Goal: Task Accomplishment & Management: Use online tool/utility

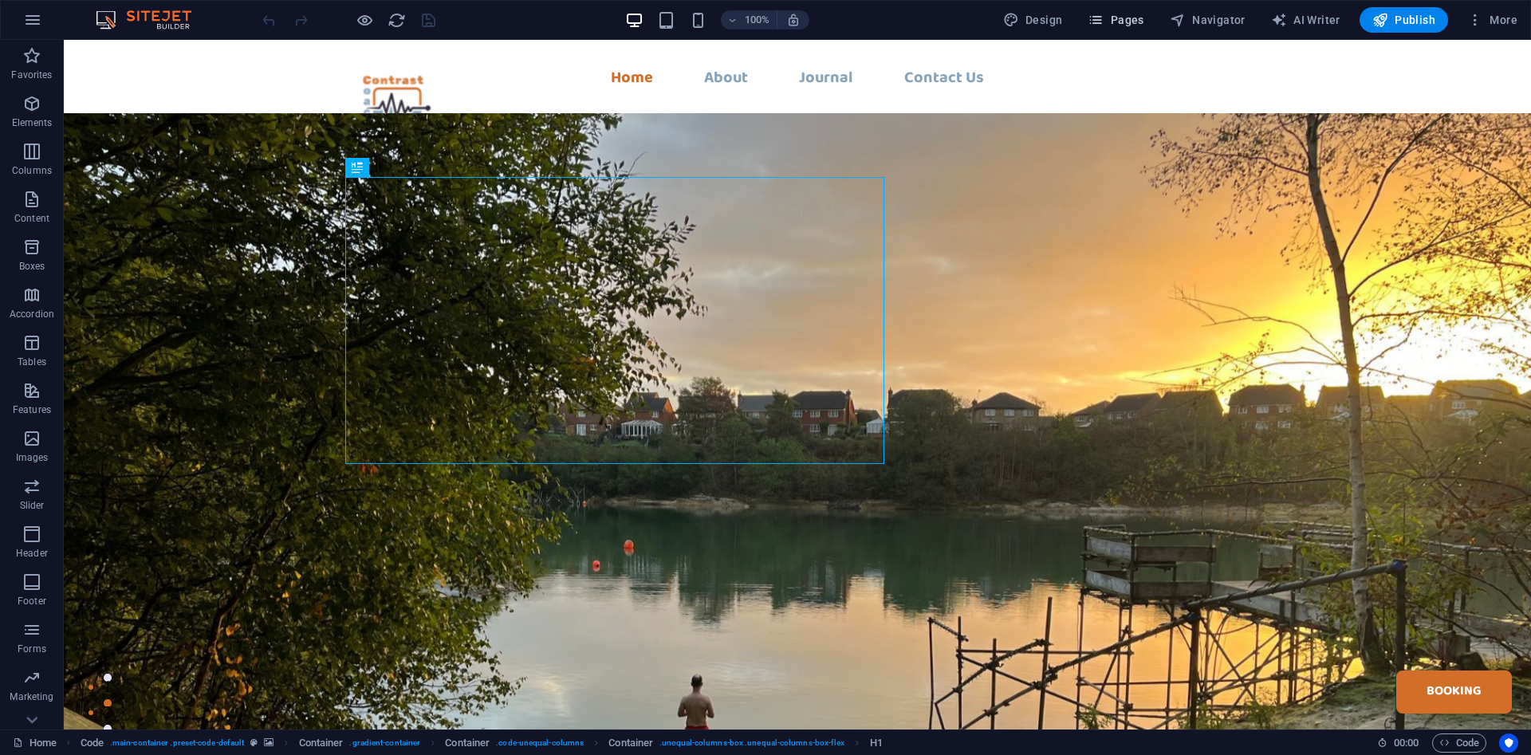
click at [1127, 26] on span "Pages" at bounding box center [1116, 20] width 56 height 16
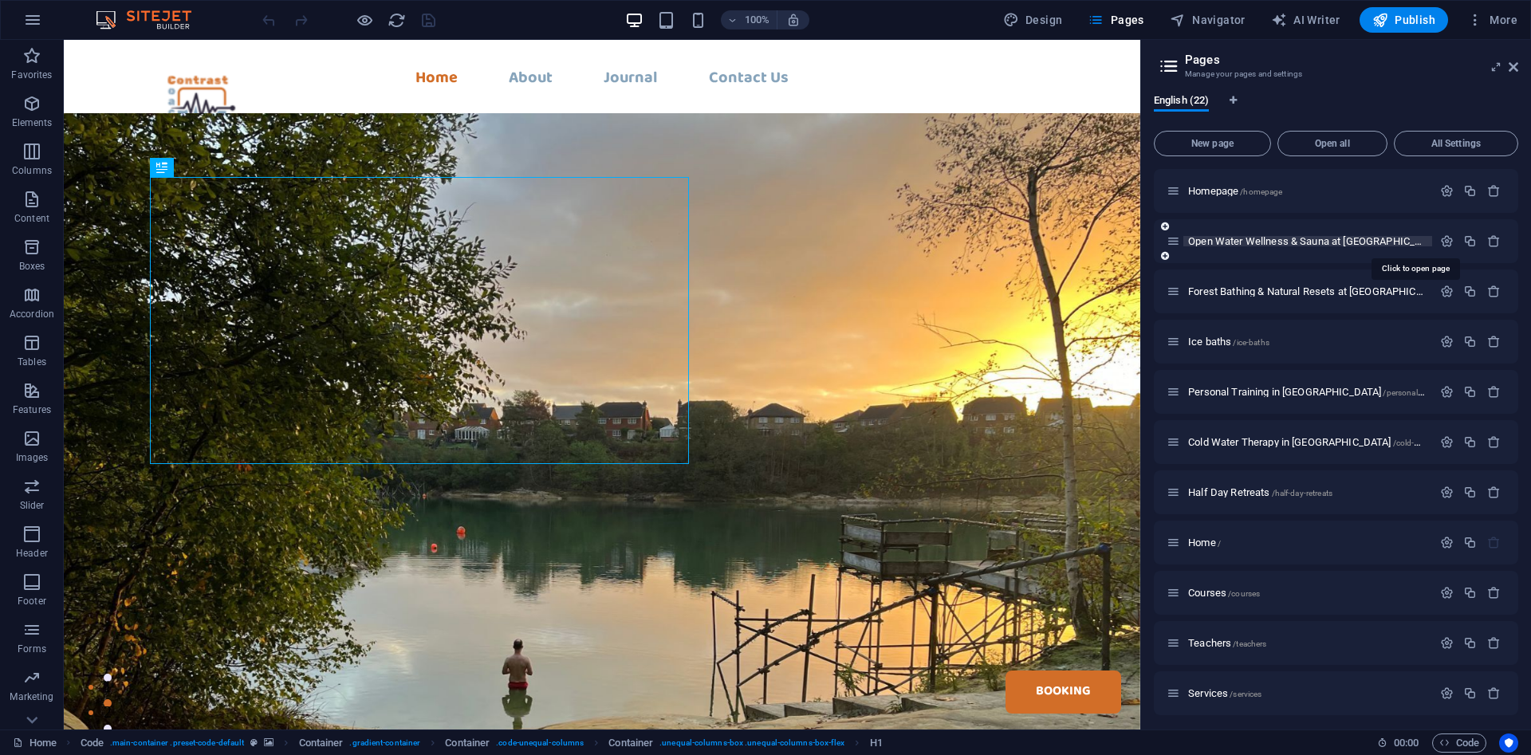
click at [1277, 240] on span "Open Water Wellness & Sauna at [GEOGRAPHIC_DATA], [GEOGRAPHIC_DATA] /open-water…" at bounding box center [1464, 241] width 553 height 12
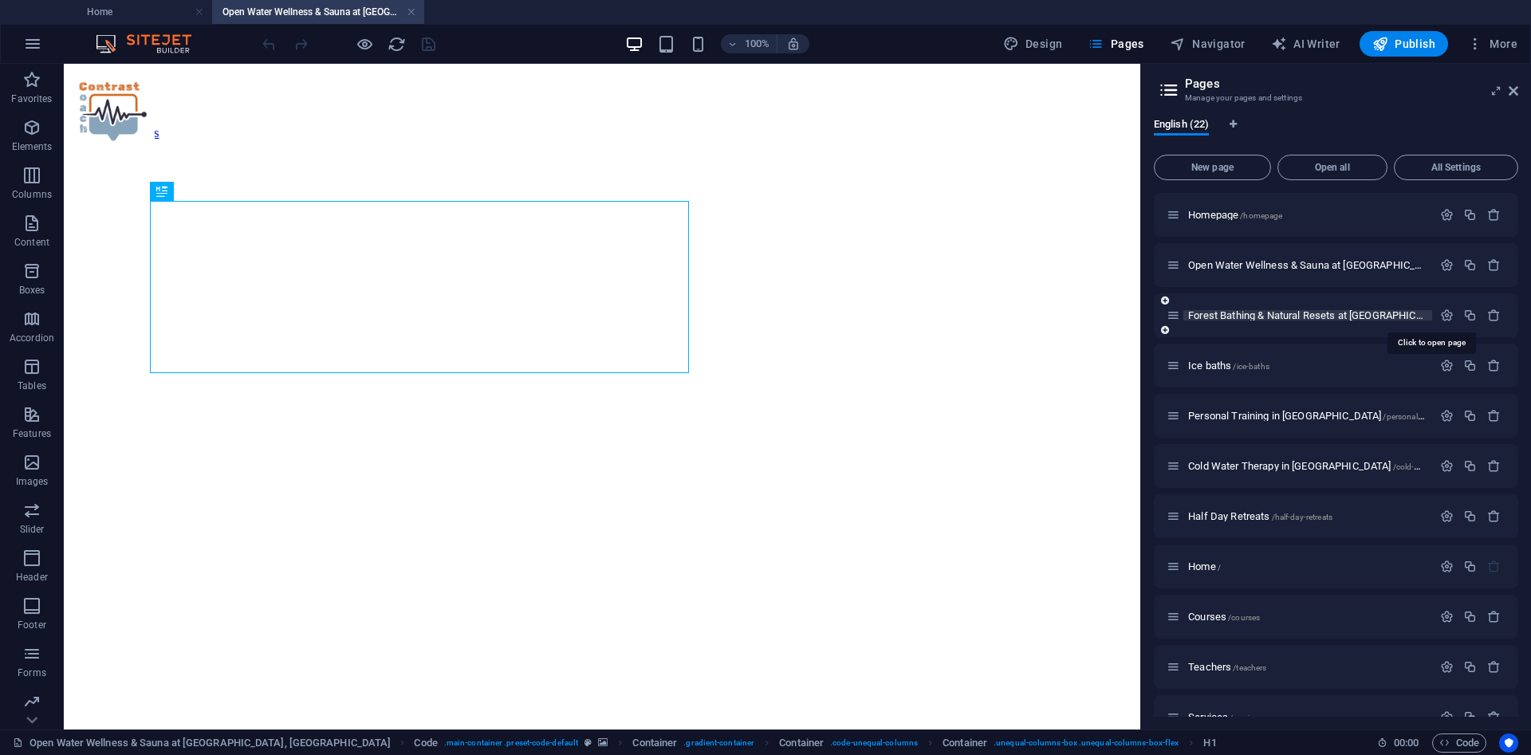
click at [1269, 311] on span "Forest Bathing & Natural Resets at [GEOGRAPHIC_DATA], [GEOGRAPHIC_DATA] /forest…" at bounding box center [1496, 315] width 616 height 12
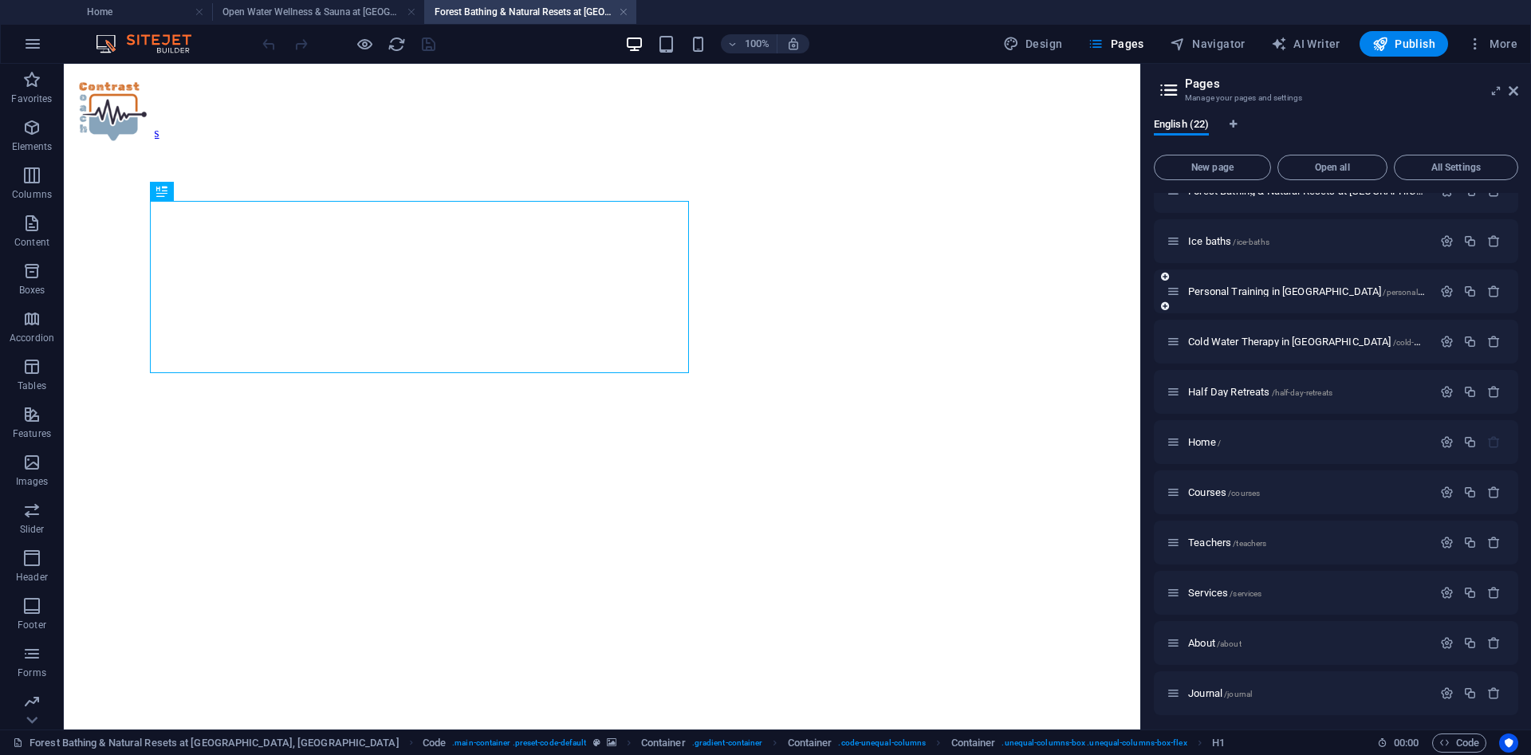
scroll to position [126, 0]
click at [1278, 297] on div "Personal Training in [GEOGRAPHIC_DATA] /personal-training-in-[GEOGRAPHIC_DATA]" at bounding box center [1299, 290] width 266 height 18
click at [1283, 286] on span "Personal Training in [GEOGRAPHIC_DATA] /personal-training-in-[GEOGRAPHIC_DATA]" at bounding box center [1364, 290] width 352 height 12
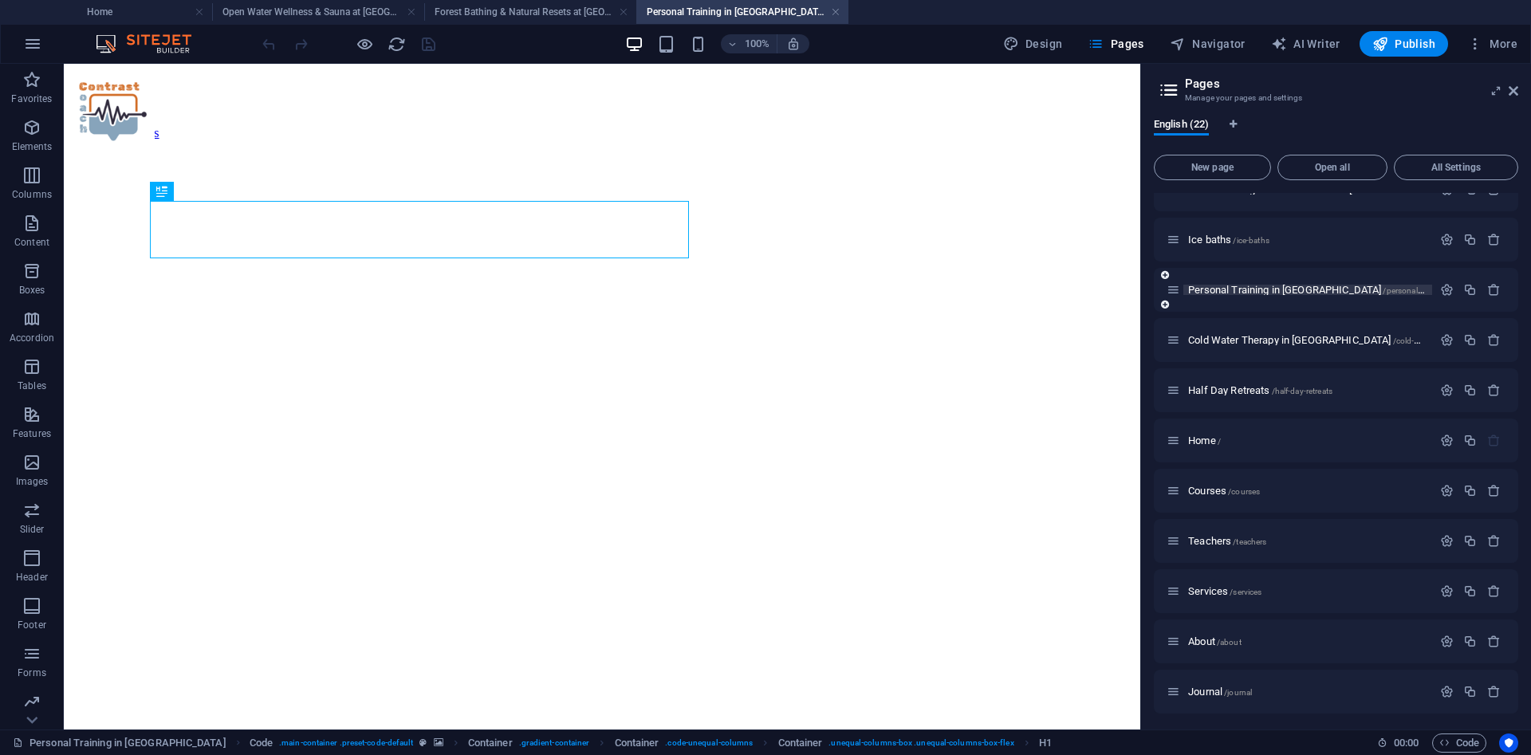
scroll to position [0, 0]
click at [1261, 344] on span "Cold Water Therapy in [GEOGRAPHIC_DATA] /cold-water-therapy-in-[GEOGRAPHIC_DATA]" at bounding box center [1372, 340] width 368 height 12
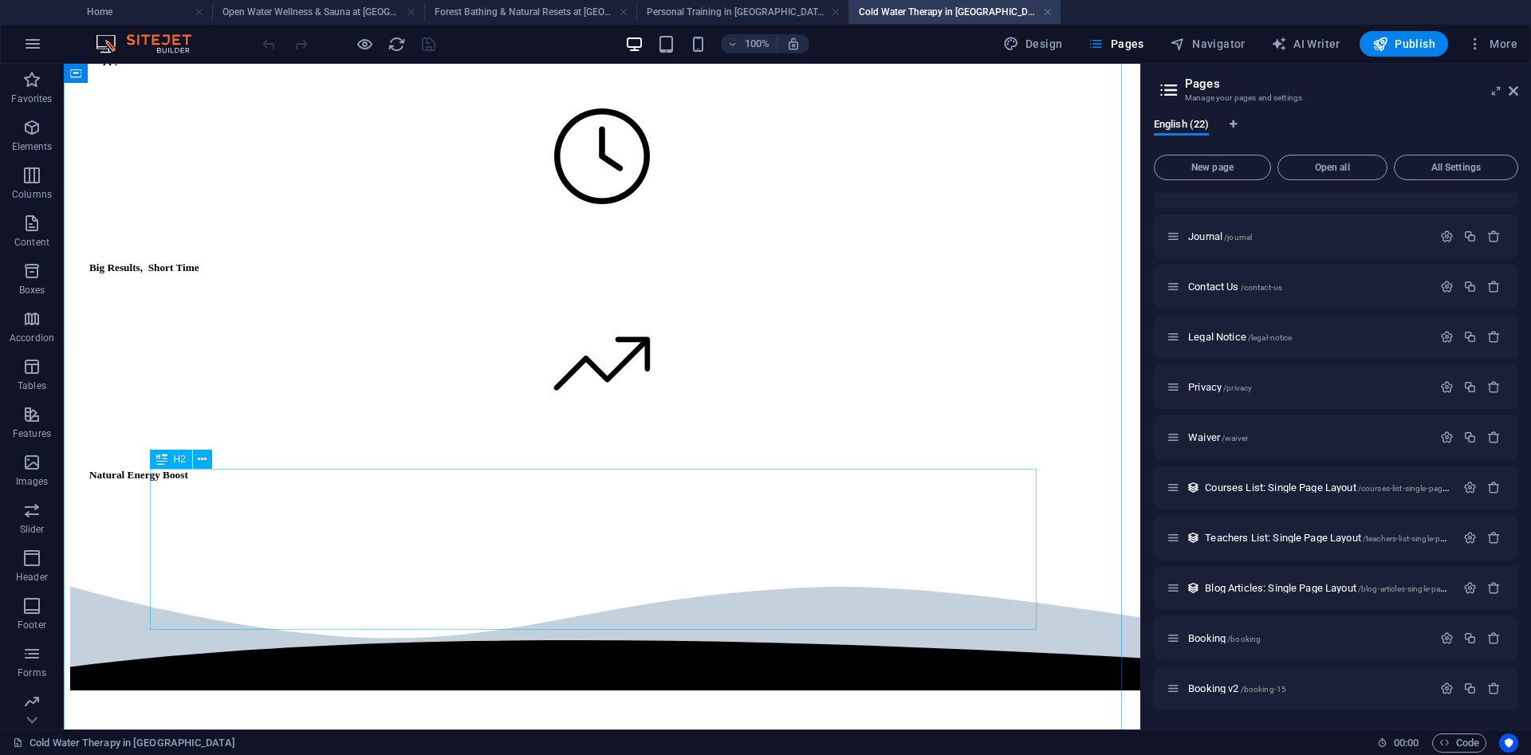
scroll to position [1501, 0]
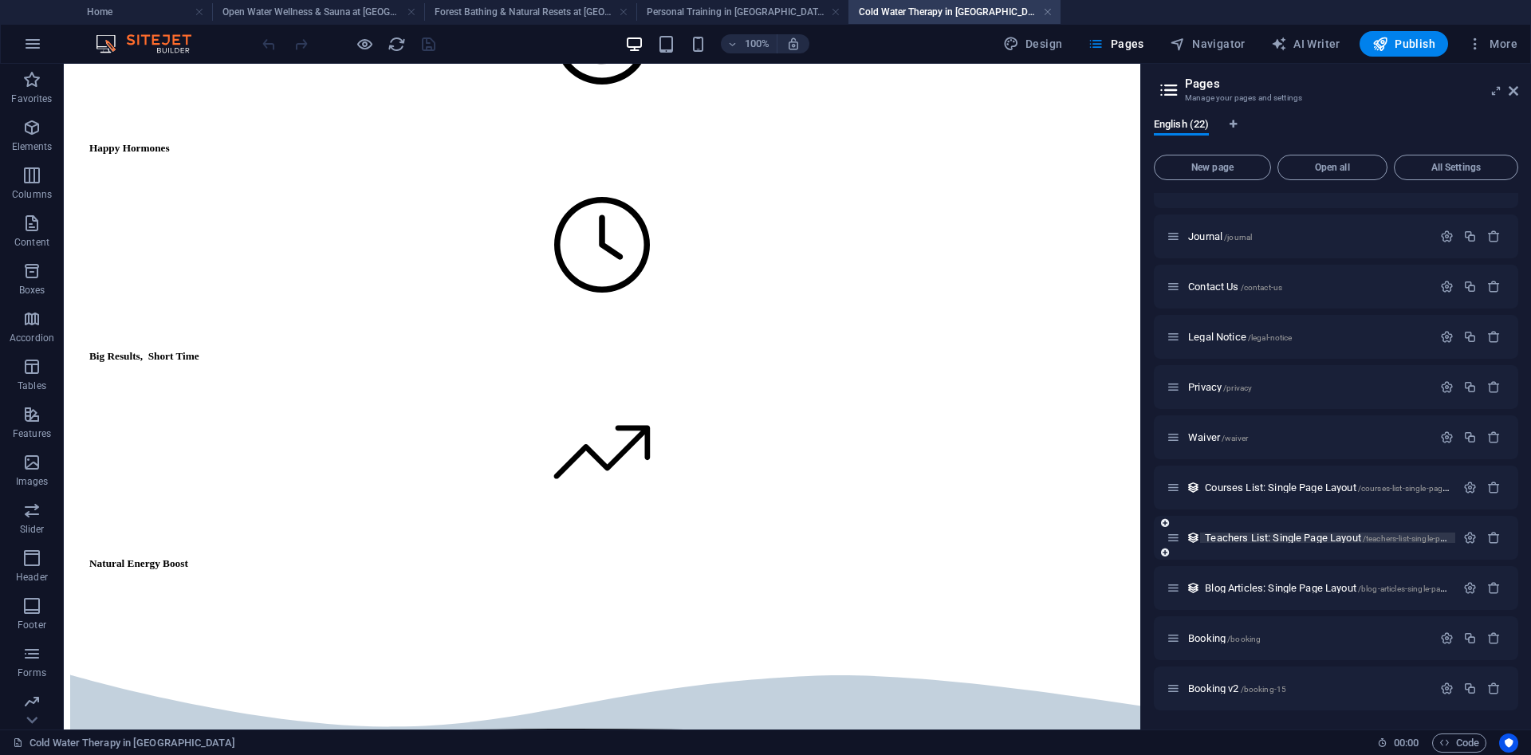
click at [1276, 538] on span "Teachers List: Single Page Layout /teachers-list-single-page-layout" at bounding box center [1341, 538] width 273 height 12
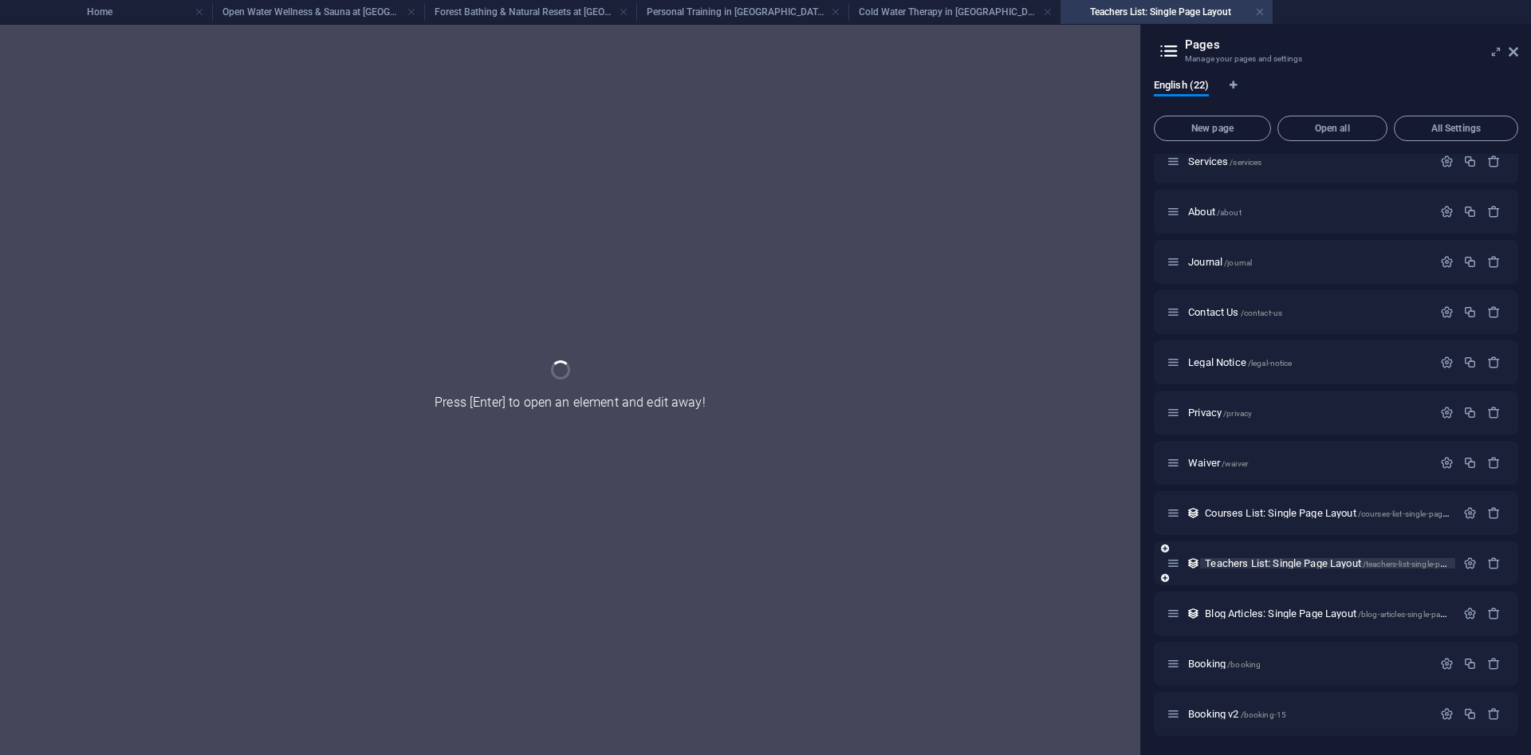
scroll to position [0, 0]
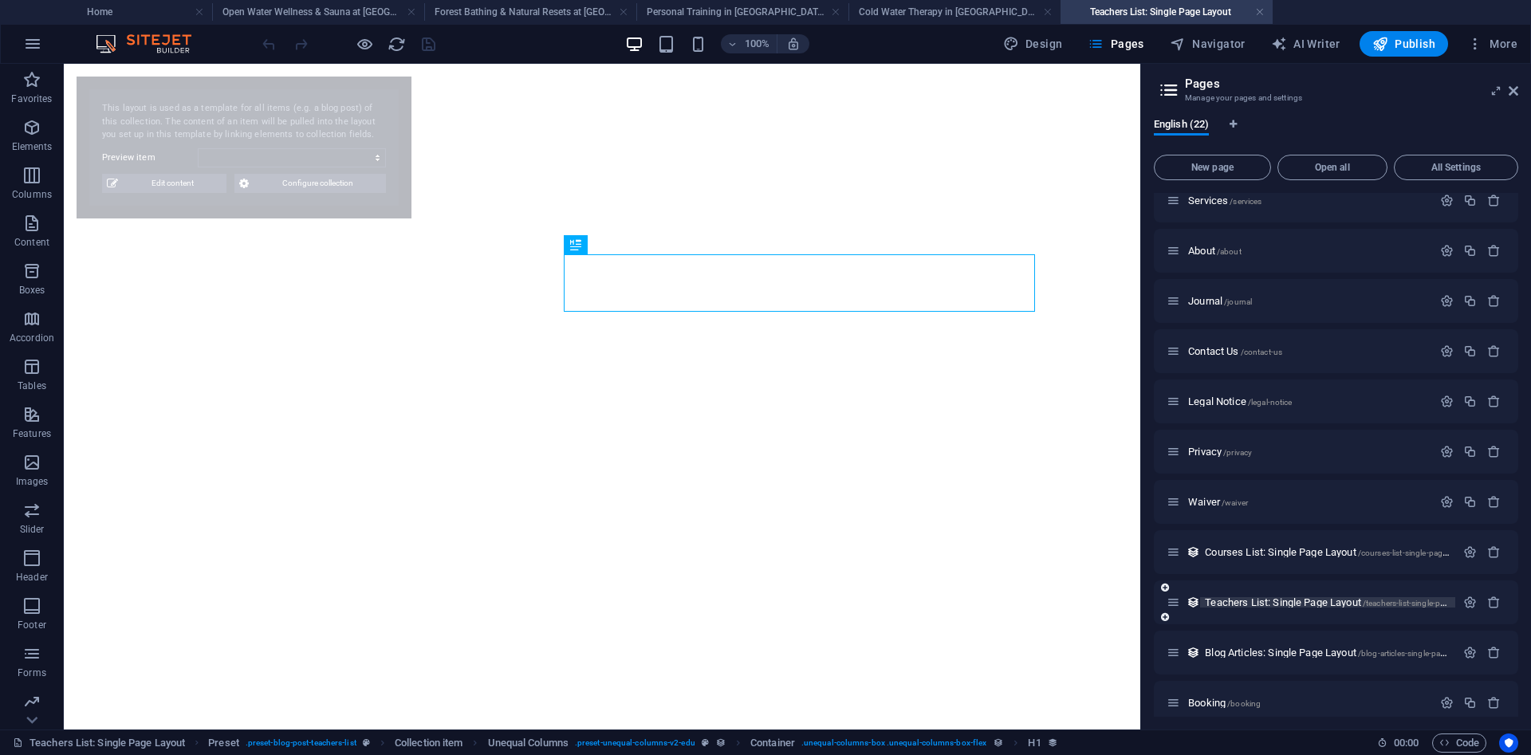
select select "67f630edf8a4f82ace43370c"
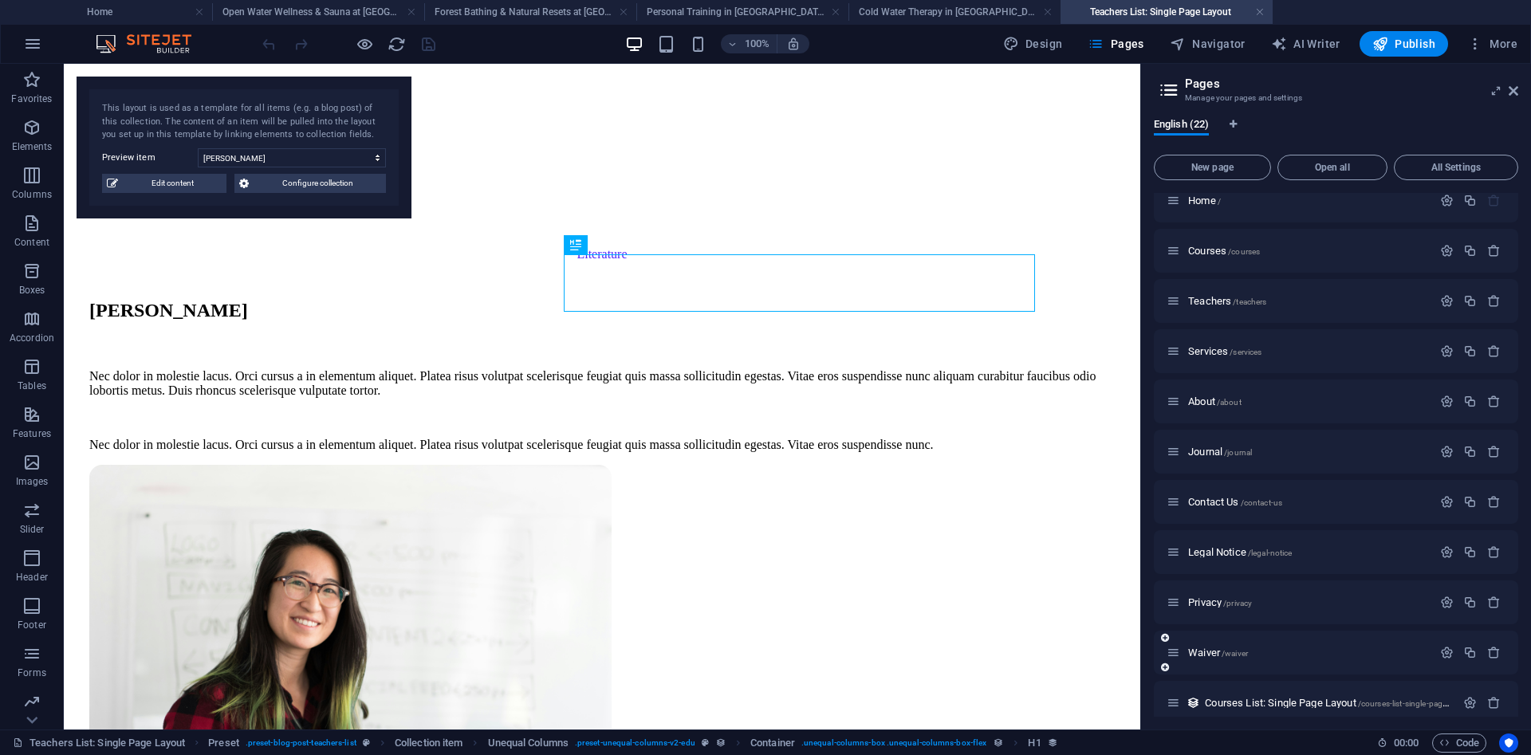
scroll to position [364, 0]
click at [1248, 519] on div "Contact Us /contact-us" at bounding box center [1336, 504] width 364 height 44
click at [1257, 449] on p "Journal /journal" at bounding box center [1307, 454] width 239 height 10
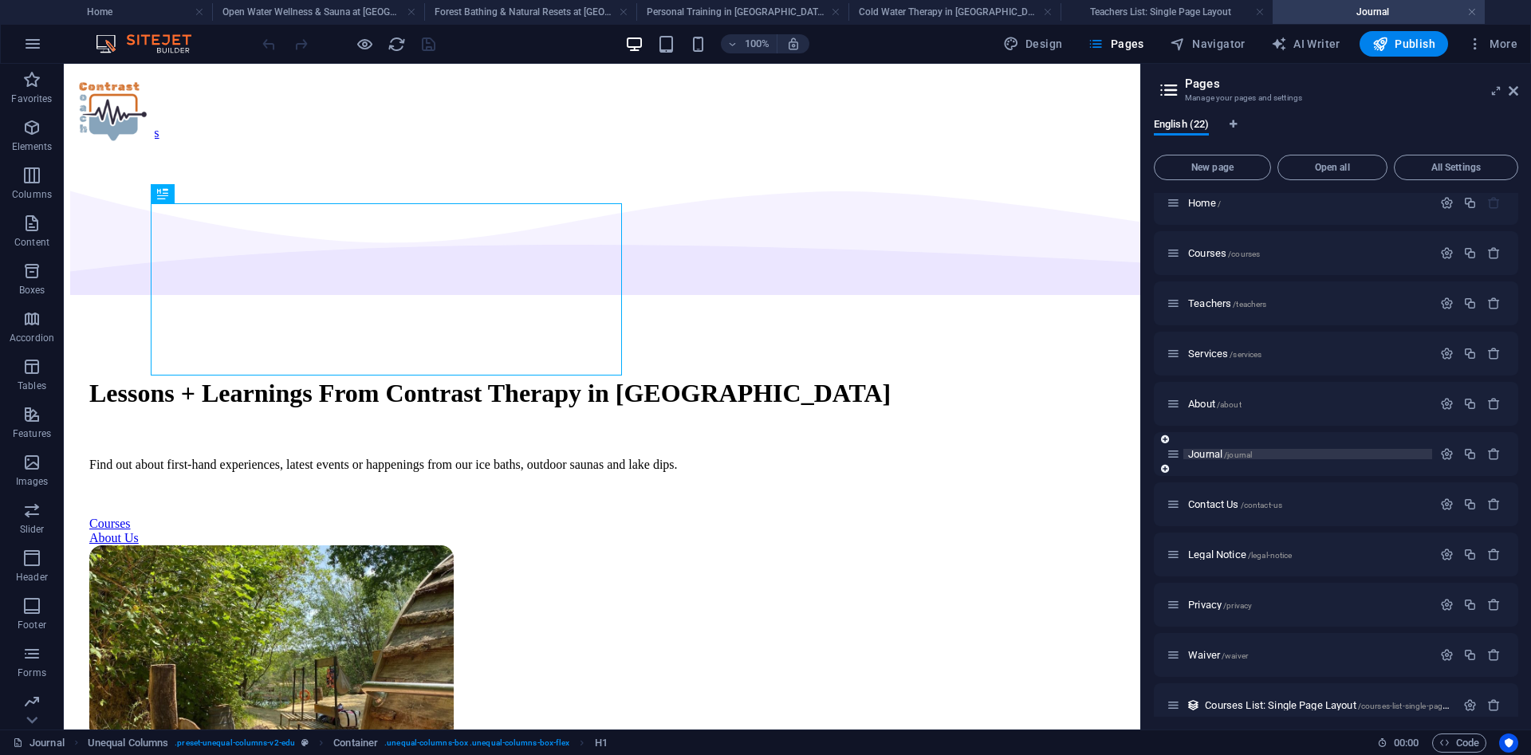
scroll to position [0, 0]
click at [1230, 401] on span "/about" at bounding box center [1229, 404] width 25 height 9
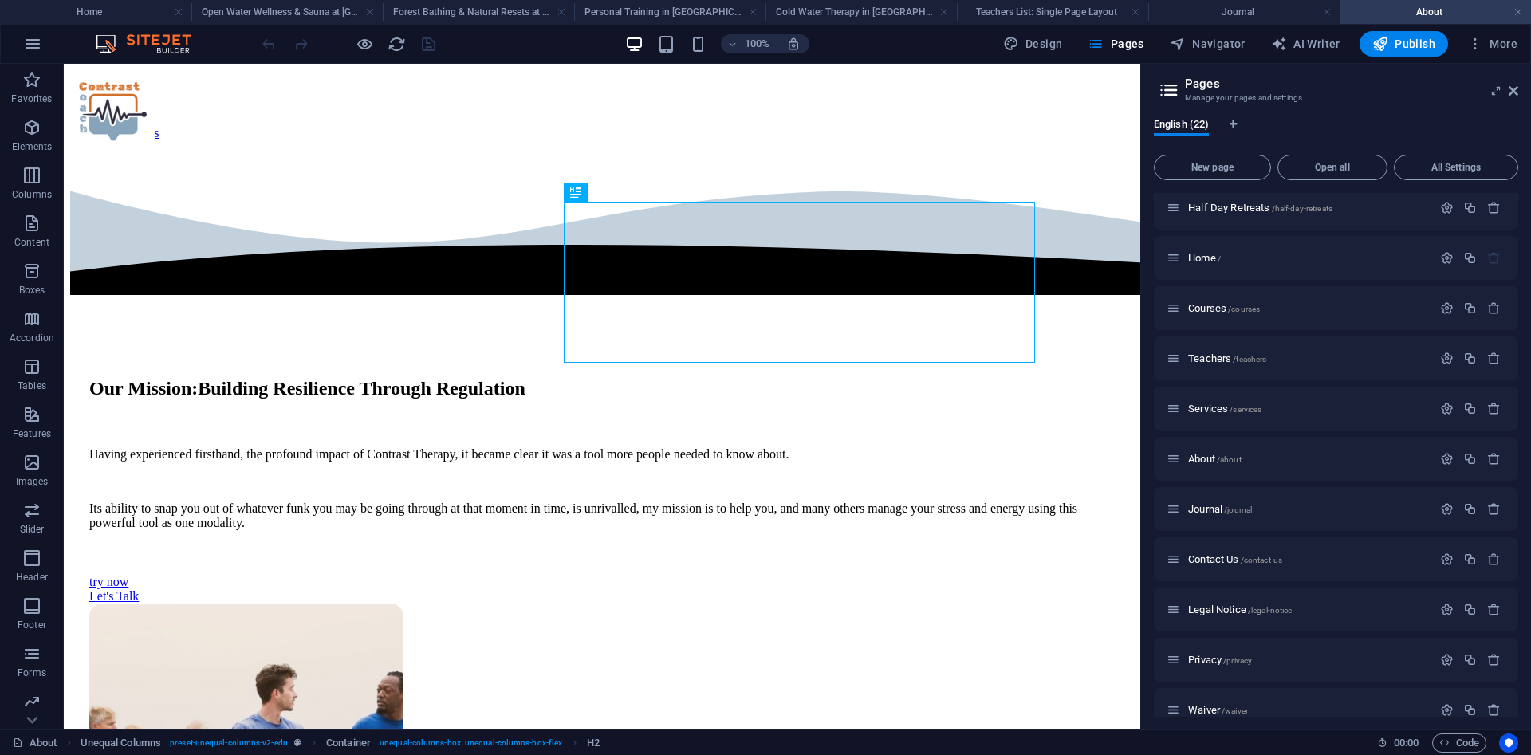
scroll to position [306, 0]
click at [1236, 407] on span "/services" at bounding box center [1245, 411] width 32 height 9
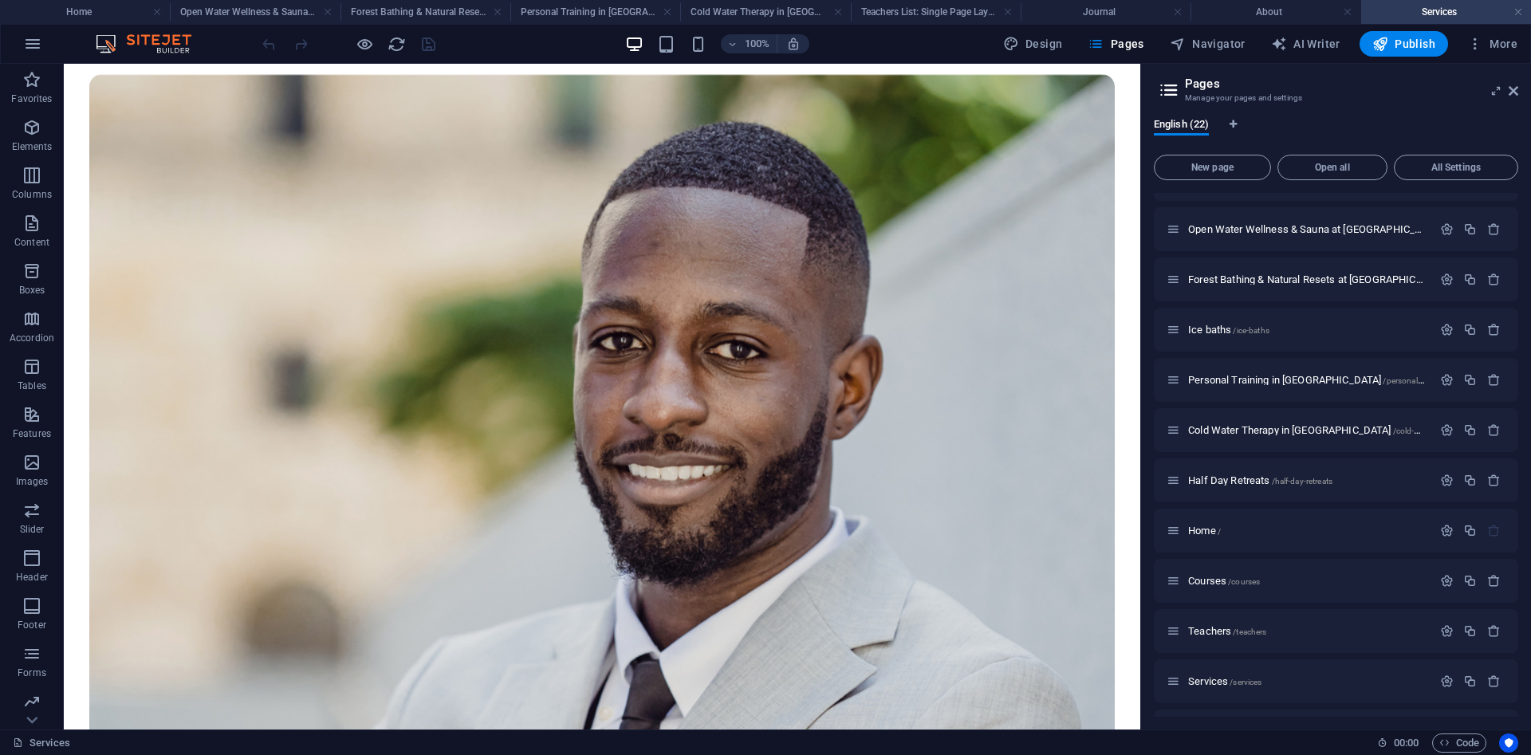
scroll to position [0, 0]
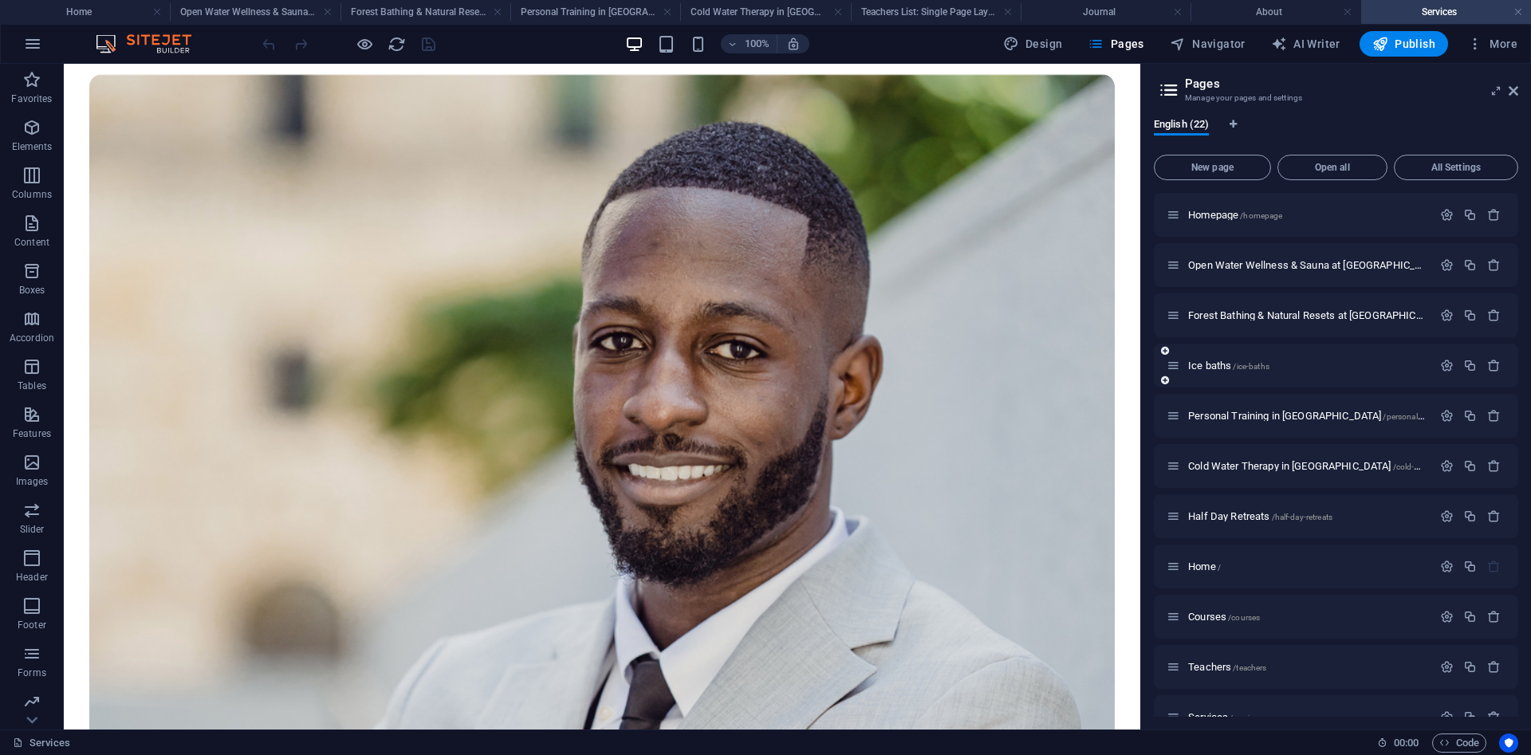
click at [1257, 359] on div "Ice baths /ice-baths" at bounding box center [1299, 365] width 266 height 18
click at [1249, 367] on span "/ice-baths" at bounding box center [1251, 366] width 36 height 9
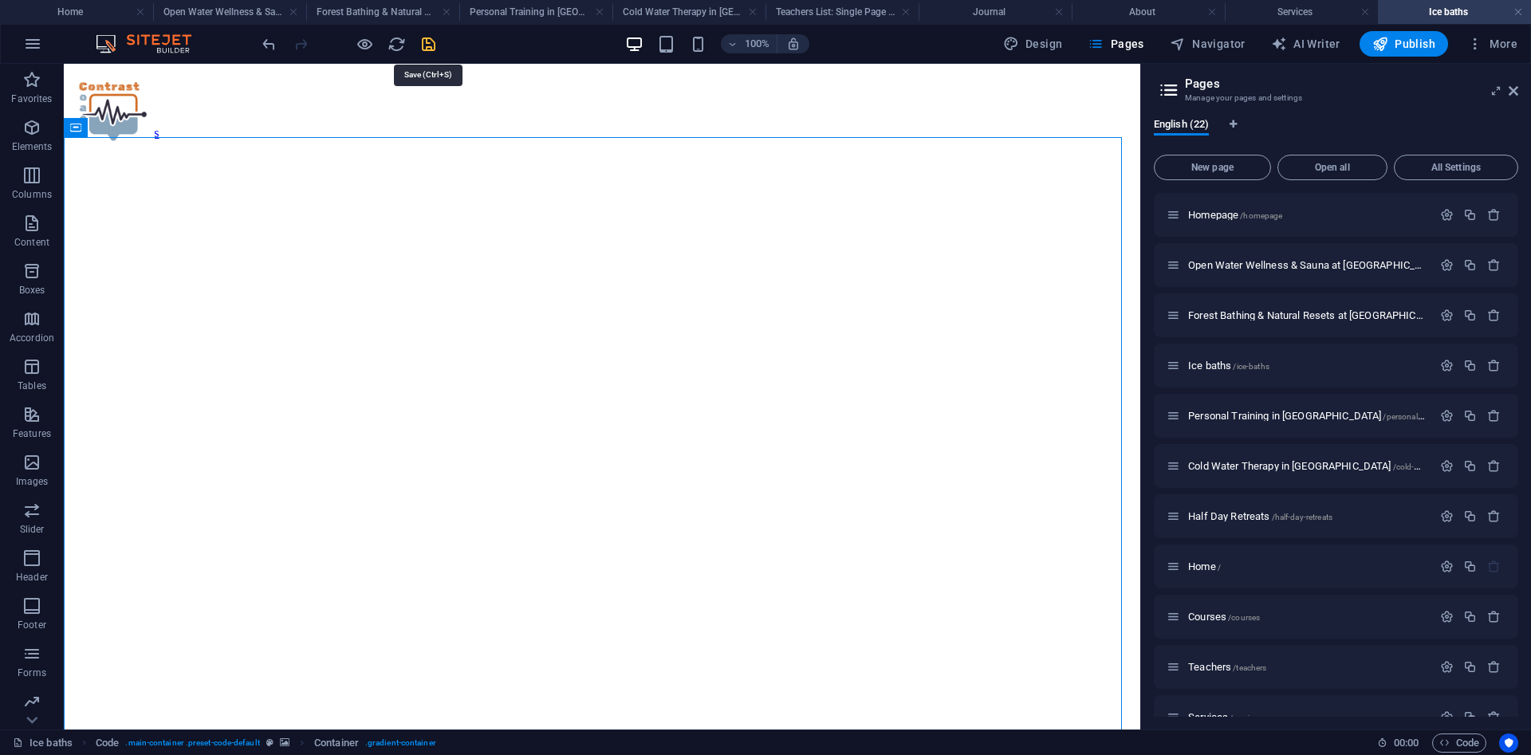
click at [427, 39] on icon "save" at bounding box center [428, 44] width 18 height 18
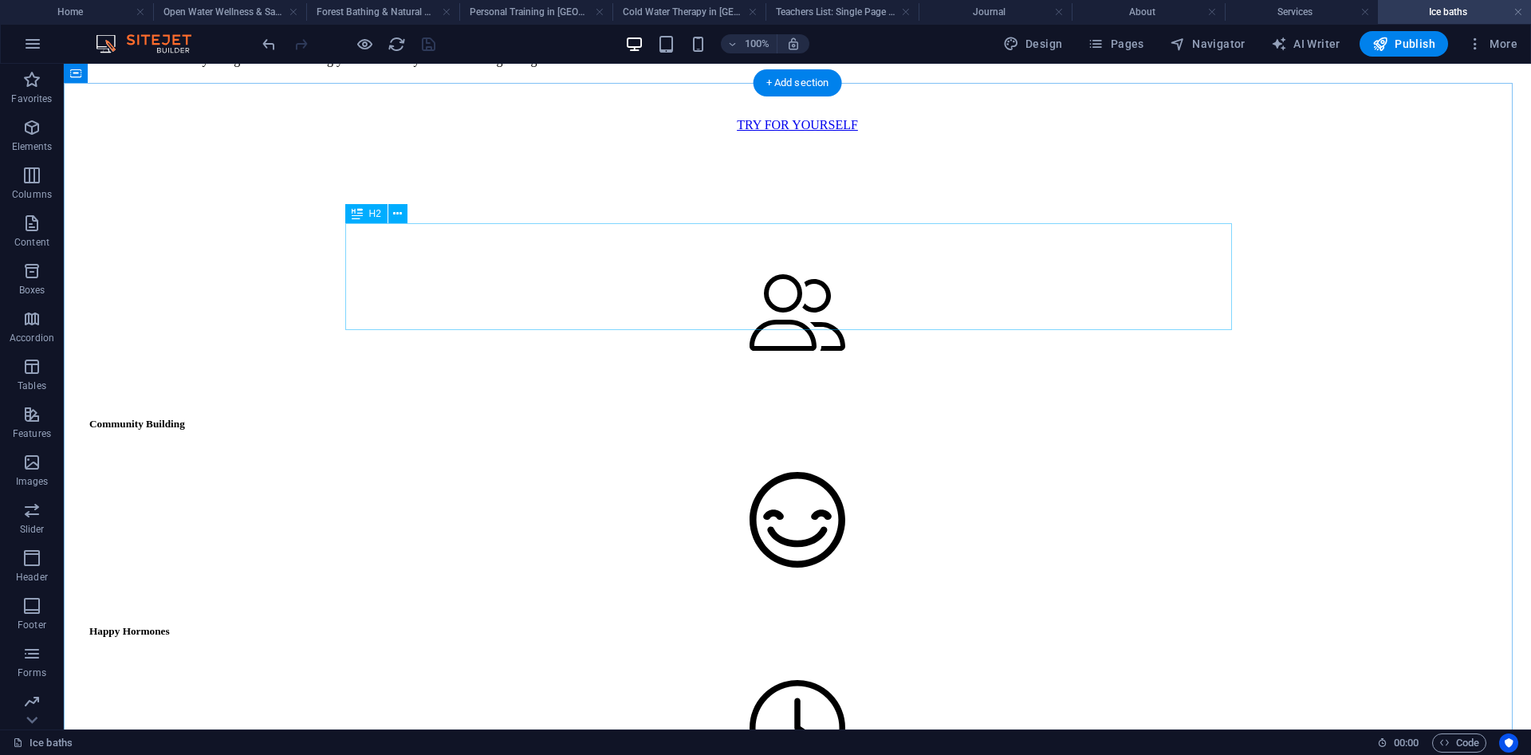
scroll to position [1005, 0]
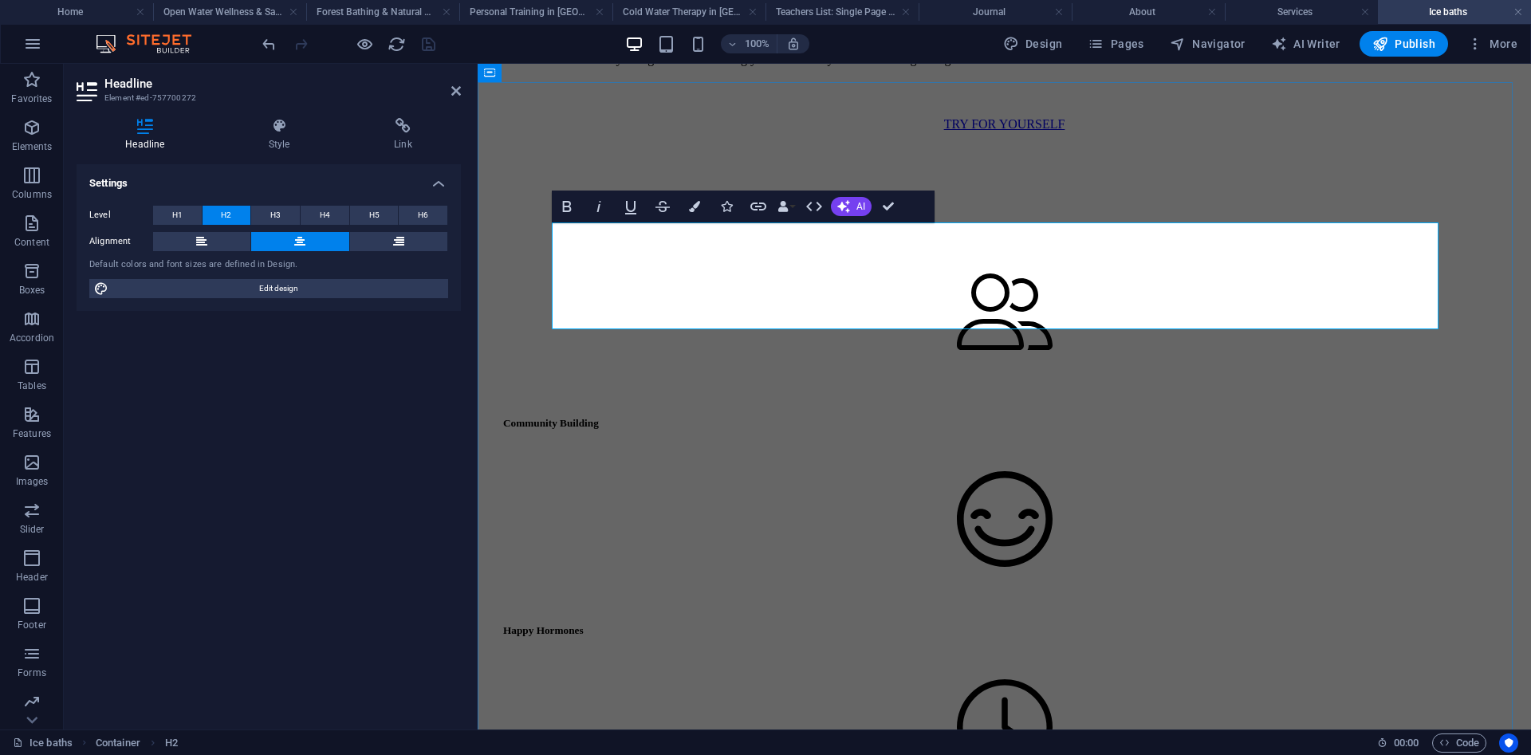
drag, startPoint x: 1146, startPoint y: 242, endPoint x: 764, endPoint y: 229, distance: 382.1
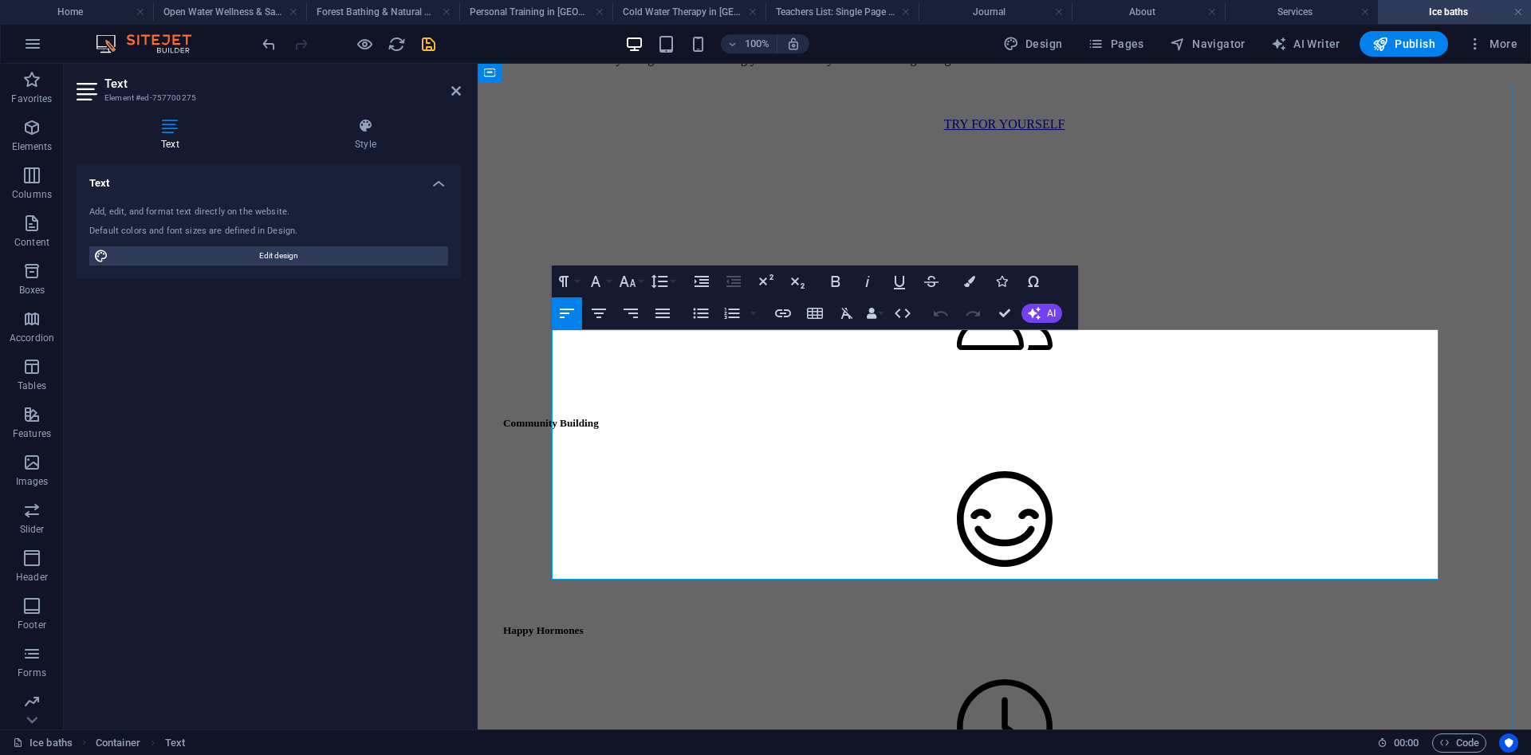
drag, startPoint x: 651, startPoint y: 546, endPoint x: 552, endPoint y: 348, distance: 221.4
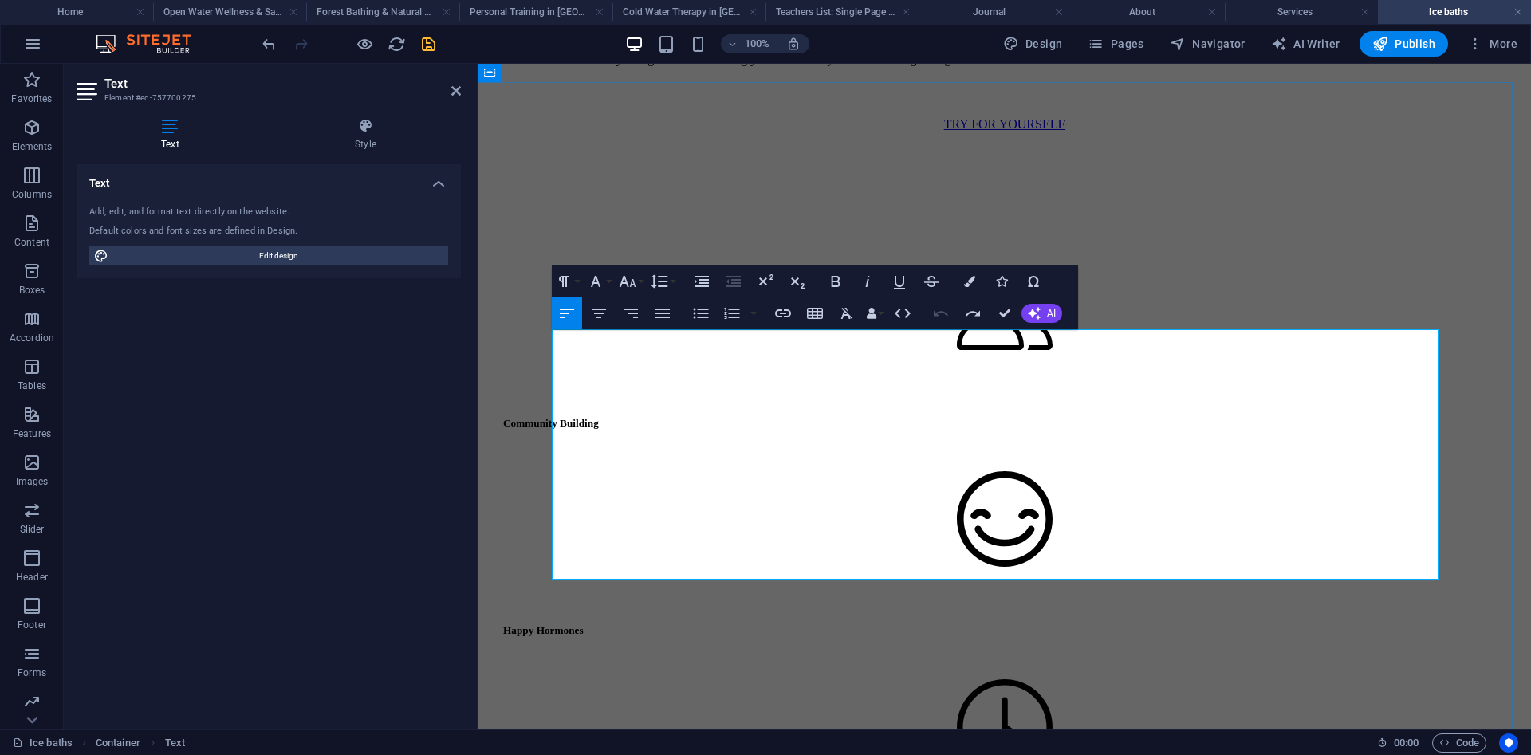
click at [577, 279] on button "Paragraph Format" at bounding box center [567, 282] width 30 height 32
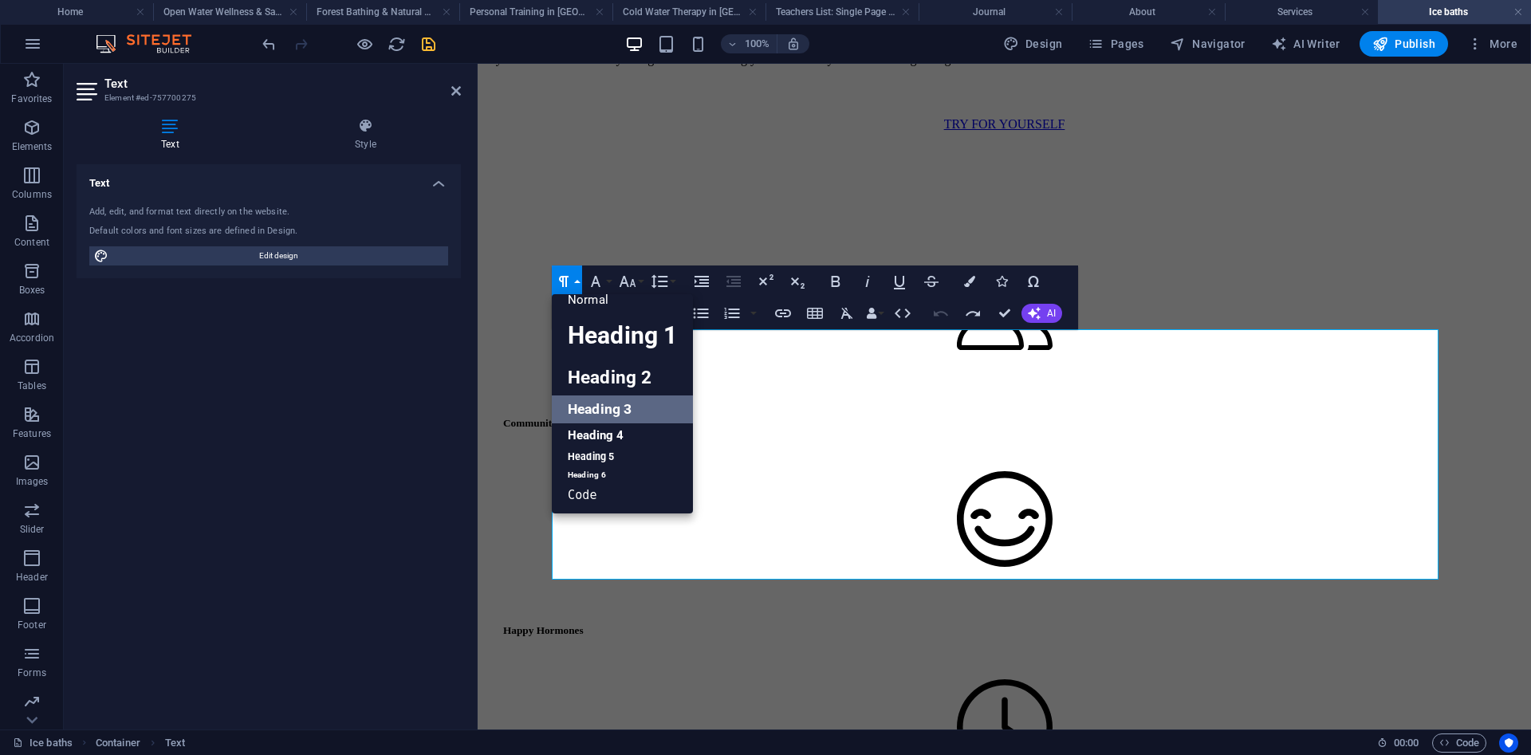
scroll to position [13, 0]
drag, startPoint x: 793, startPoint y: 550, endPoint x: 656, endPoint y: 334, distance: 255.9
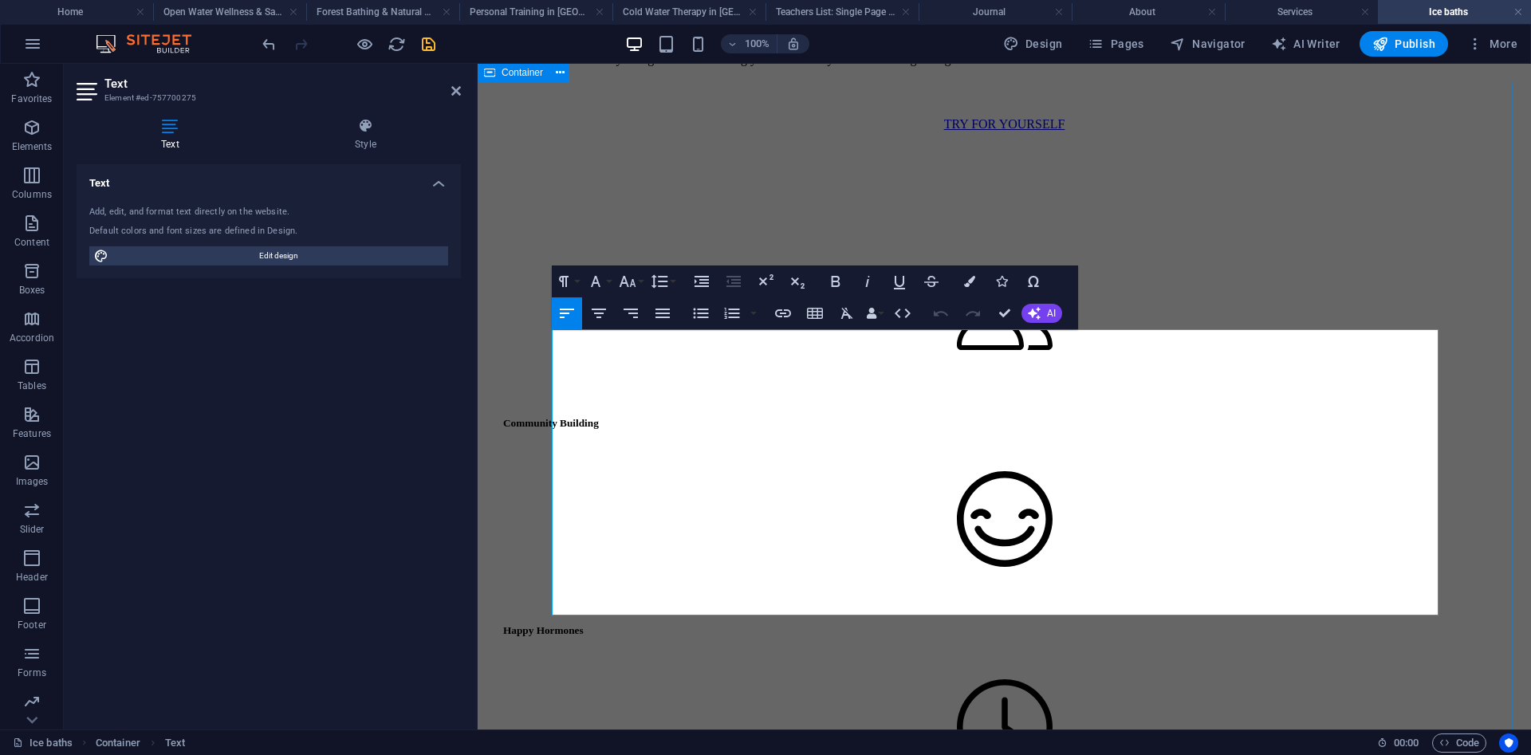
drag, startPoint x: 620, startPoint y: 584, endPoint x: 548, endPoint y: 336, distance: 257.4
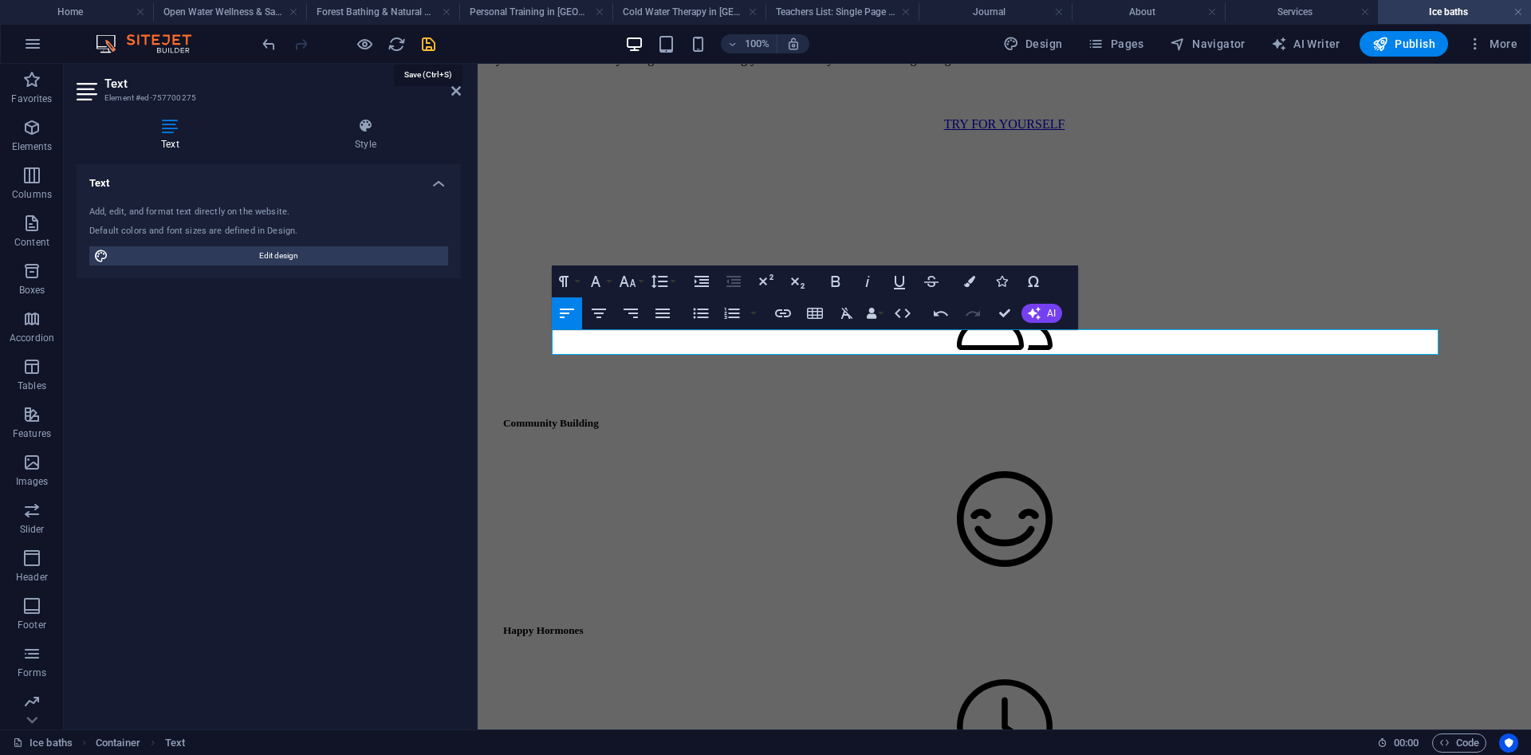
click at [420, 49] on icon "save" at bounding box center [428, 44] width 18 height 18
